Goal: Task Accomplishment & Management: Complete application form

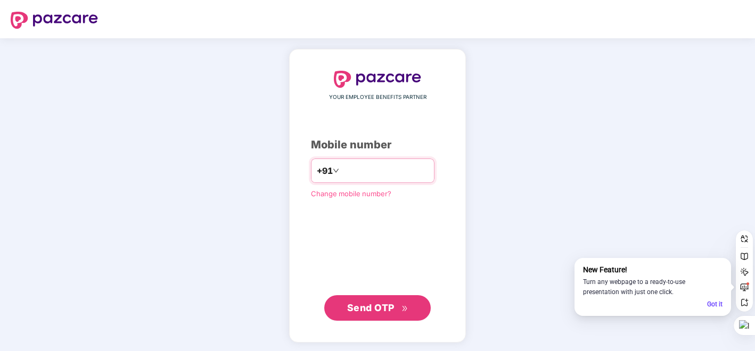
type input "**********"
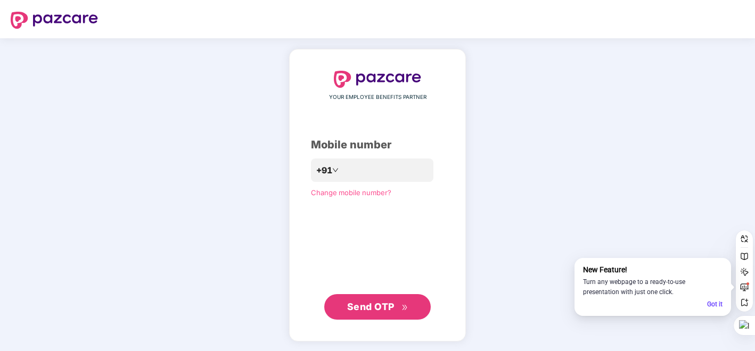
click at [356, 308] on span "Send OTP" at bounding box center [370, 306] width 47 height 11
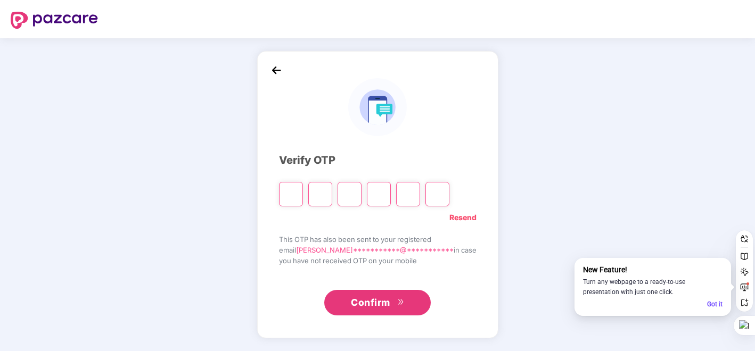
type input "*"
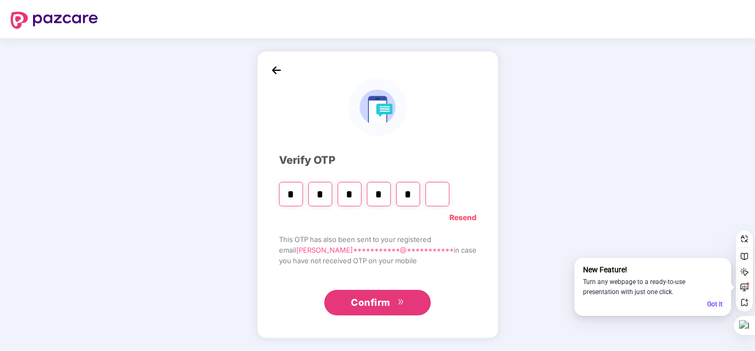
type input "*"
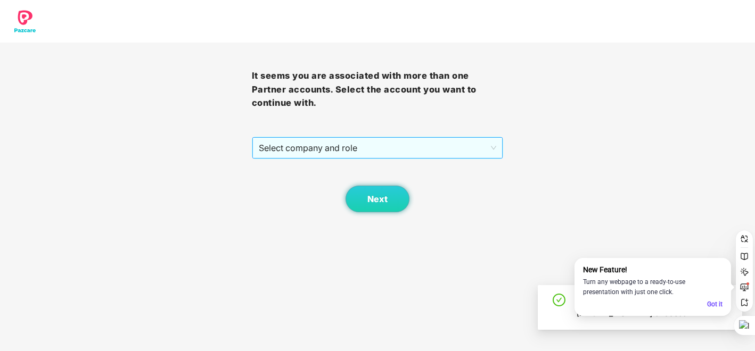
click at [342, 155] on span "Select company and role" at bounding box center [378, 148] width 238 height 20
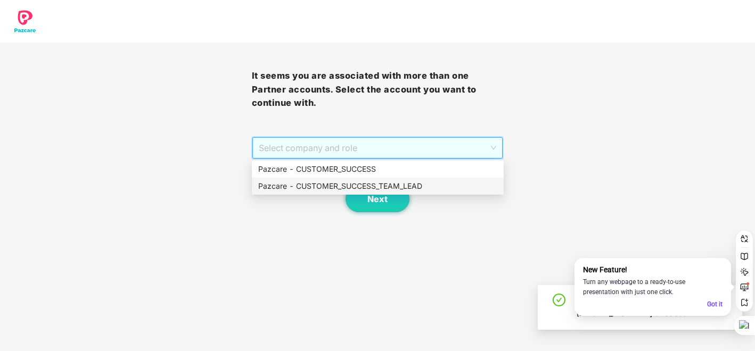
click at [342, 187] on div "Pazcare - CUSTOMER_SUCCESS_TEAM_LEAD" at bounding box center [377, 187] width 239 height 12
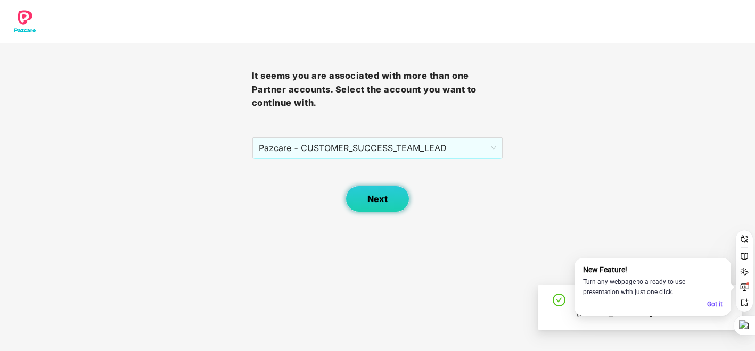
click at [373, 201] on span "Next" at bounding box center [377, 199] width 20 height 10
